Goal: Transaction & Acquisition: Obtain resource

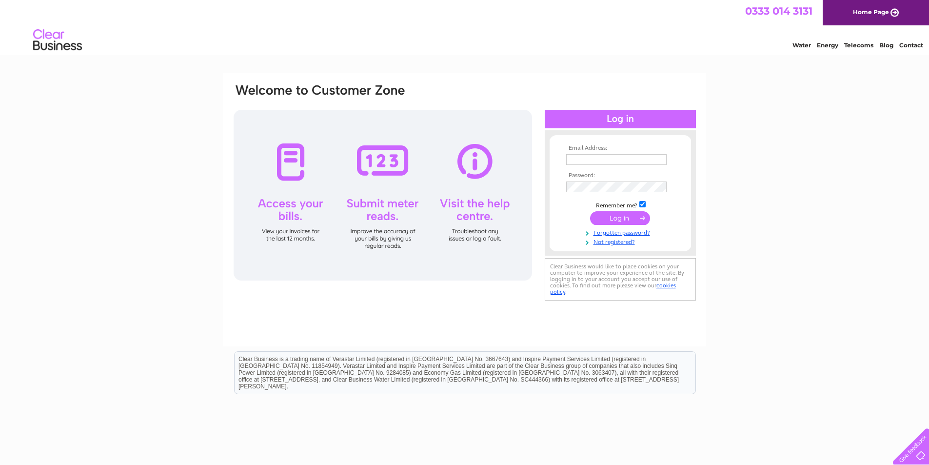
click at [595, 158] on input "text" at bounding box center [616, 159] width 100 height 11
type input "lszarmach@virginmedia.com"
click at [624, 218] on input "submit" at bounding box center [620, 218] width 60 height 14
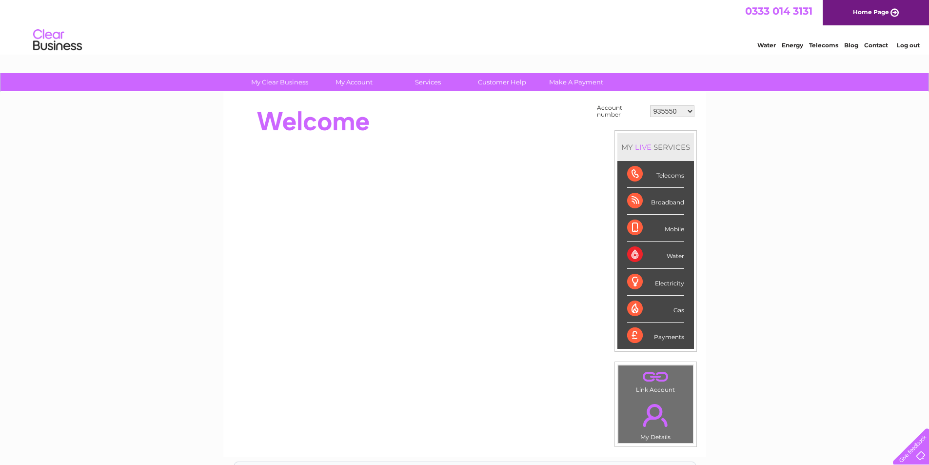
click at [691, 110] on select "935550 935774 30283880 30283881 30291628 30292754" at bounding box center [672, 111] width 44 height 12
select select "30283880"
click at [650, 105] on select "935550 935774 30283880 30283881 30291628 30292754" at bounding box center [672, 111] width 44 height 12
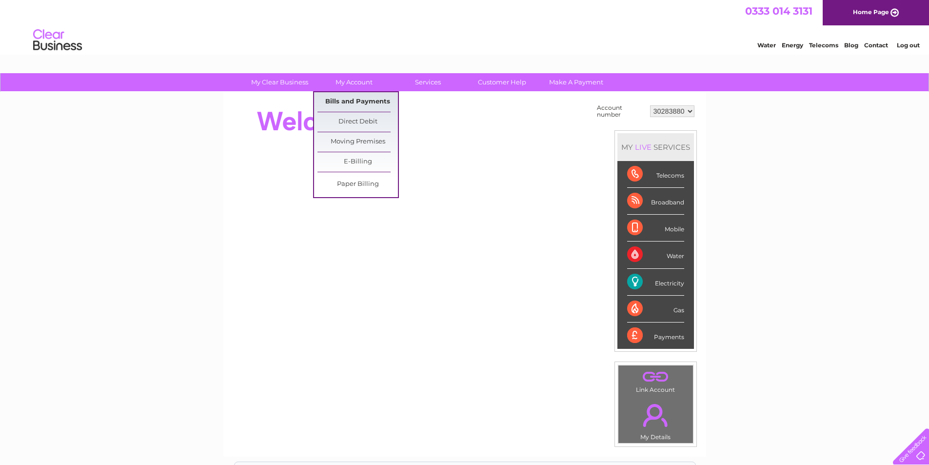
click at [361, 99] on link "Bills and Payments" at bounding box center [358, 102] width 80 height 20
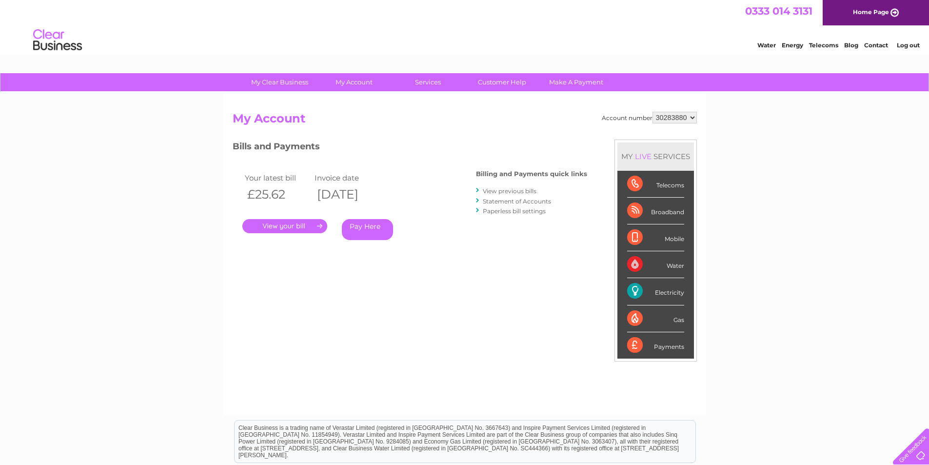
click at [308, 224] on link "." at bounding box center [284, 226] width 85 height 14
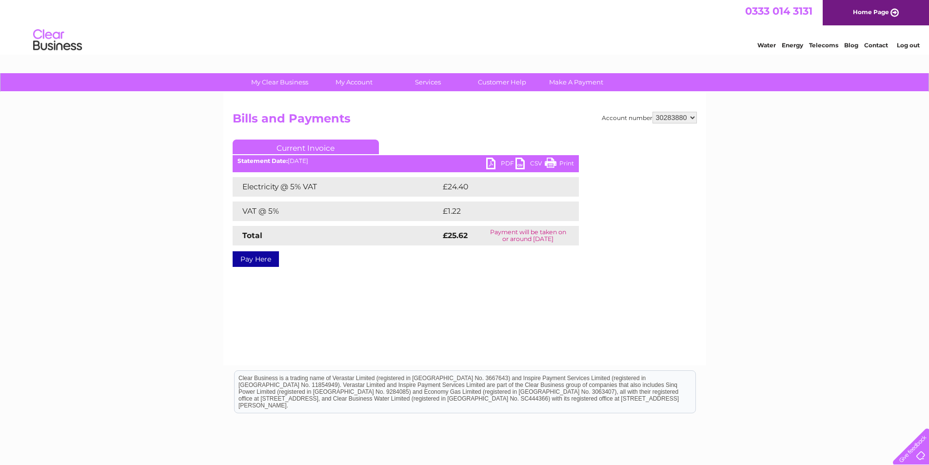
click at [504, 166] on link "PDF" at bounding box center [500, 165] width 29 height 14
click at [693, 118] on select "935550 935774 30283880 30283881 30291628 30292754" at bounding box center [675, 118] width 44 height 12
select select "30283881"
click at [653, 112] on select "935550 935774 30283880 30283881 30291628 30292754" at bounding box center [675, 118] width 44 height 12
click at [499, 163] on link "PDF" at bounding box center [500, 165] width 29 height 14
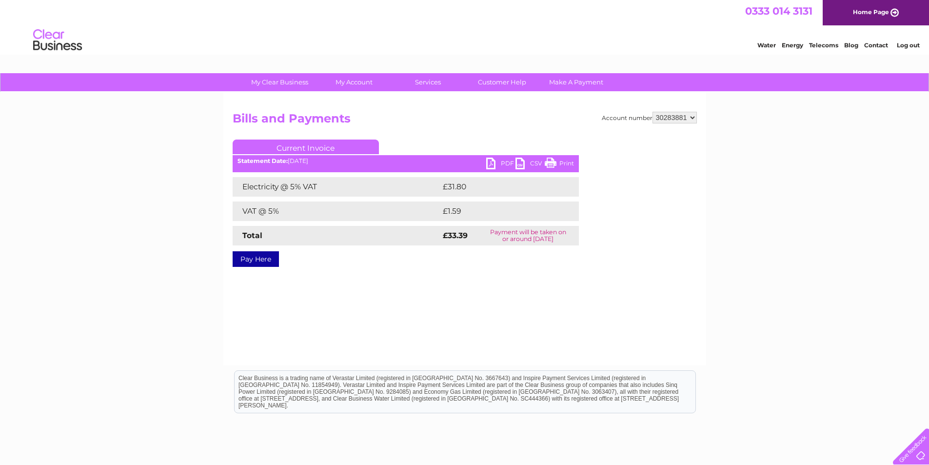
click at [693, 120] on select "935550 935774 30283880 30283881 30291628 30292754" at bounding box center [675, 118] width 44 height 12
select select "935550"
click at [653, 112] on select "935550 935774 30283880 30283881 30291628 30292754" at bounding box center [675, 118] width 44 height 12
click at [692, 118] on select "935550 935774 30283880 30283881 30291628 30292754" at bounding box center [675, 118] width 44 height 12
select select "935774"
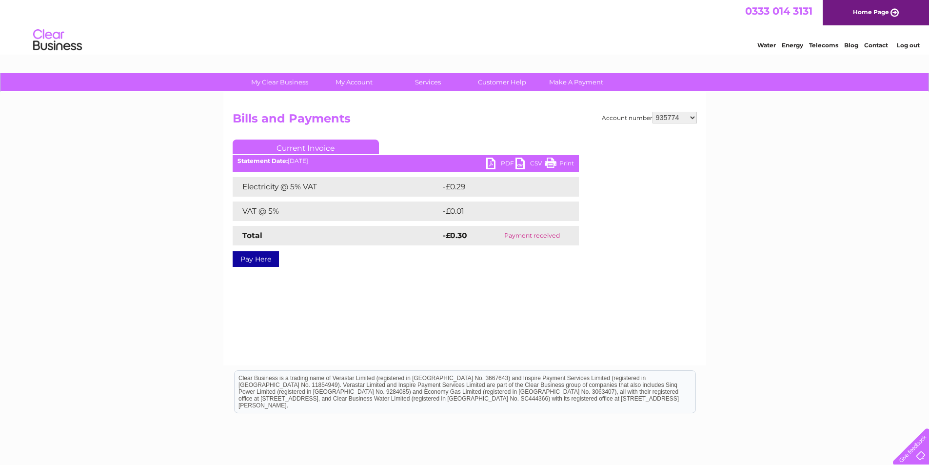
click at [653, 112] on select "935550 935774 30283880 30283881 30291628 30292754" at bounding box center [675, 118] width 44 height 12
click at [499, 160] on link "PDF" at bounding box center [500, 165] width 29 height 14
